Goal: Navigation & Orientation: Go to known website

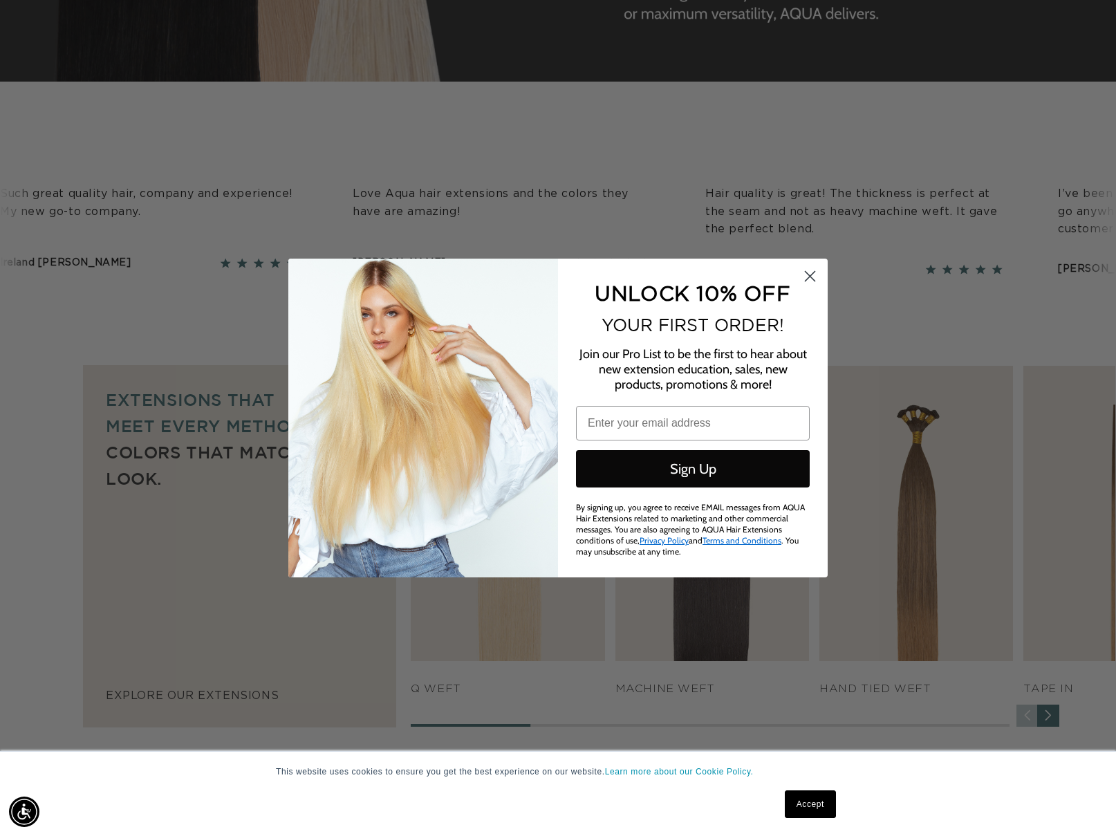
scroll to position [0, 2036]
click at [809, 279] on icon "Close dialog" at bounding box center [811, 277] width 10 height 10
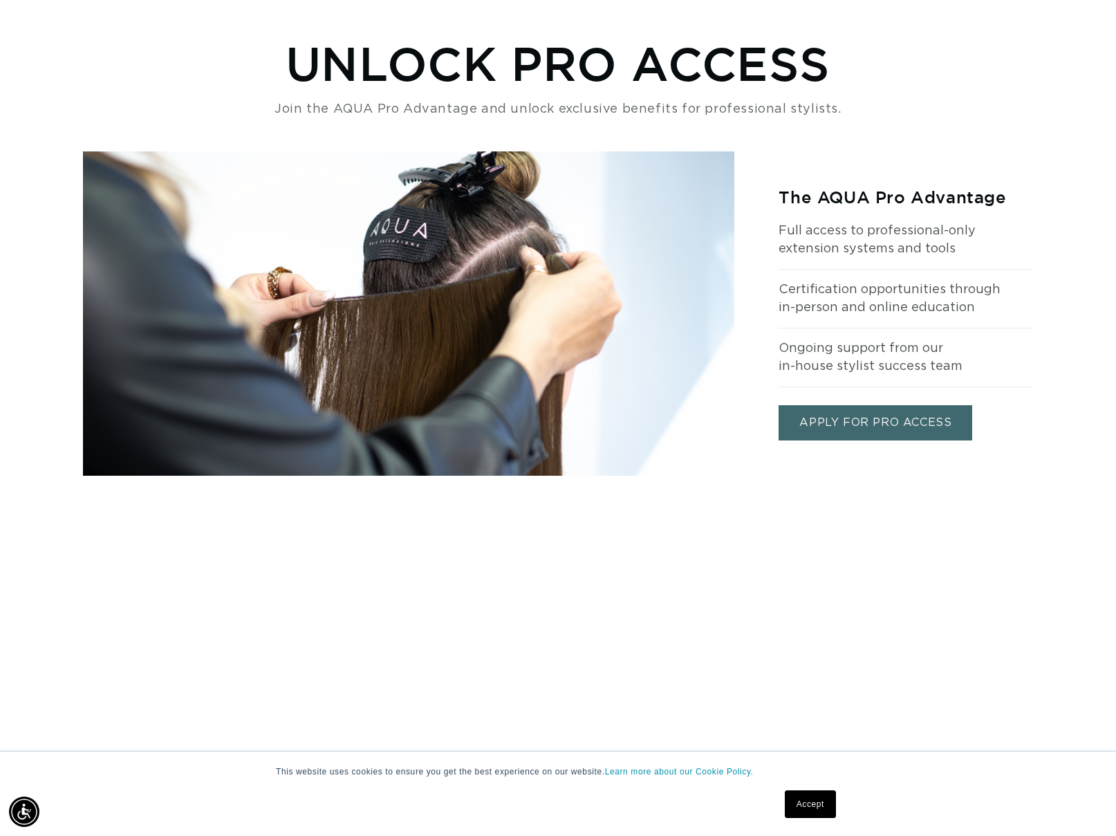
scroll to position [1546, 0]
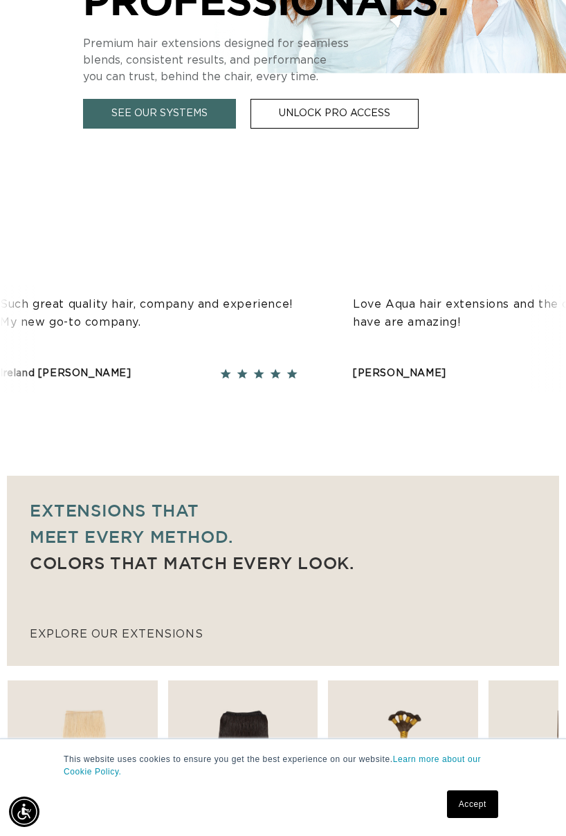
scroll to position [0, 492]
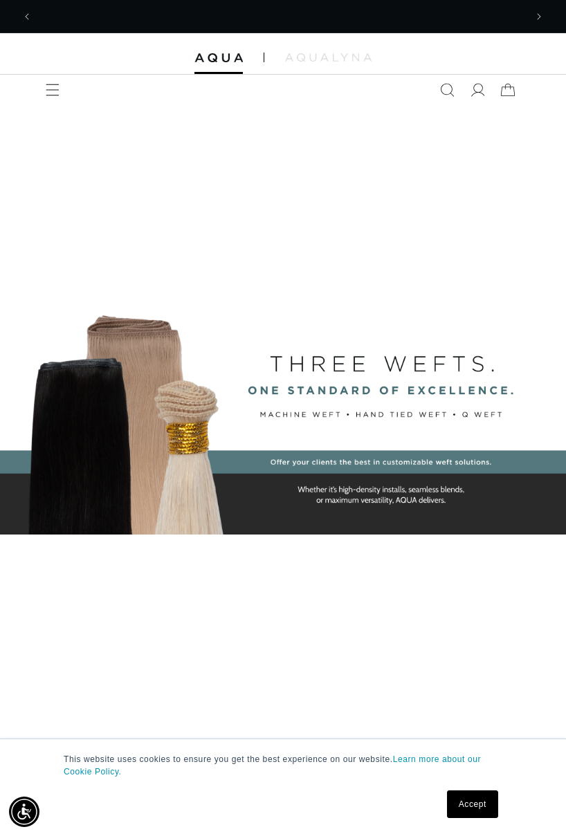
scroll to position [0, 985]
